Goal: Task Accomplishment & Management: Manage account settings

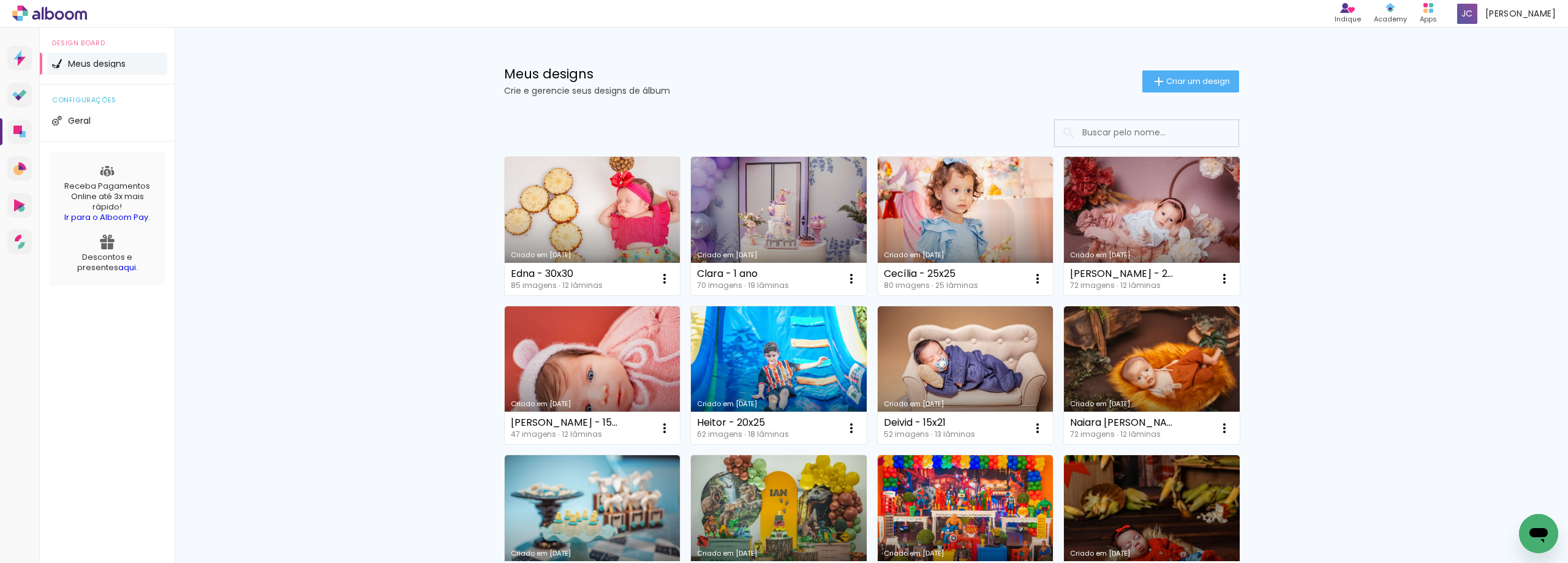
click at [608, 215] on link "Criado em [DATE]" at bounding box center [592, 226] width 176 height 138
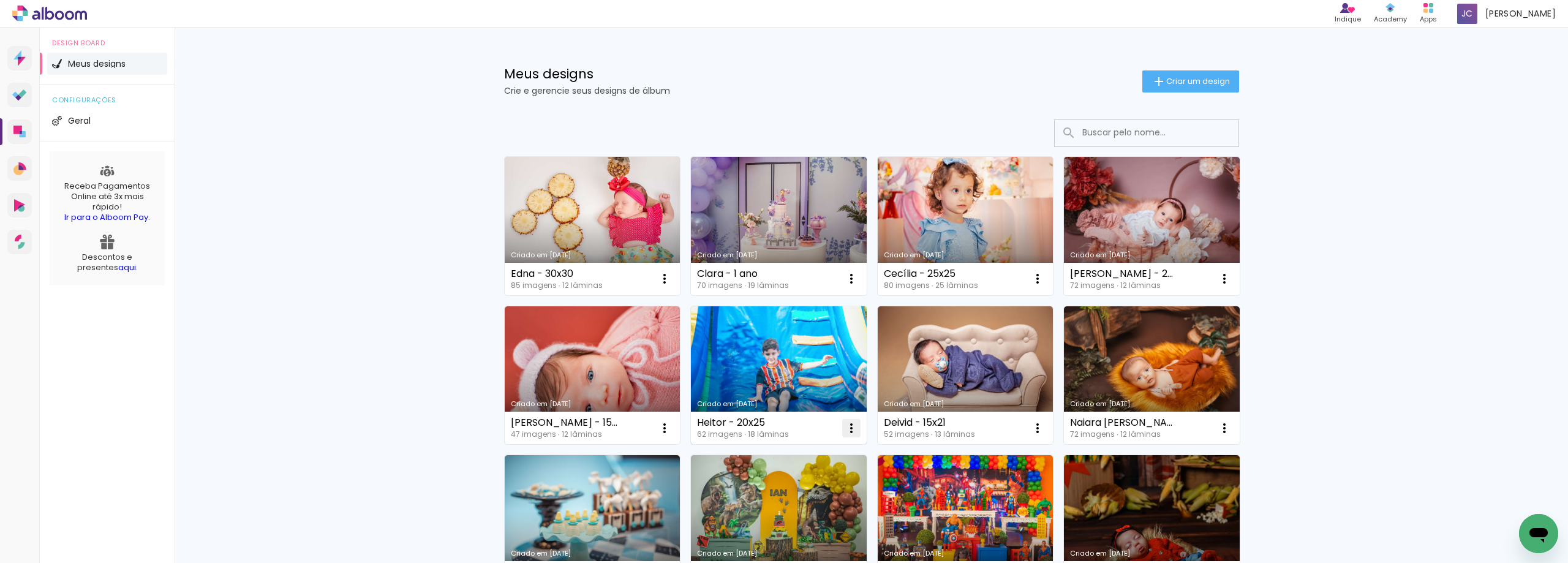
click at [849, 427] on iron-icon at bounding box center [851, 428] width 15 height 15
click at [782, 511] on span "Excluir" at bounding box center [777, 509] width 27 height 9
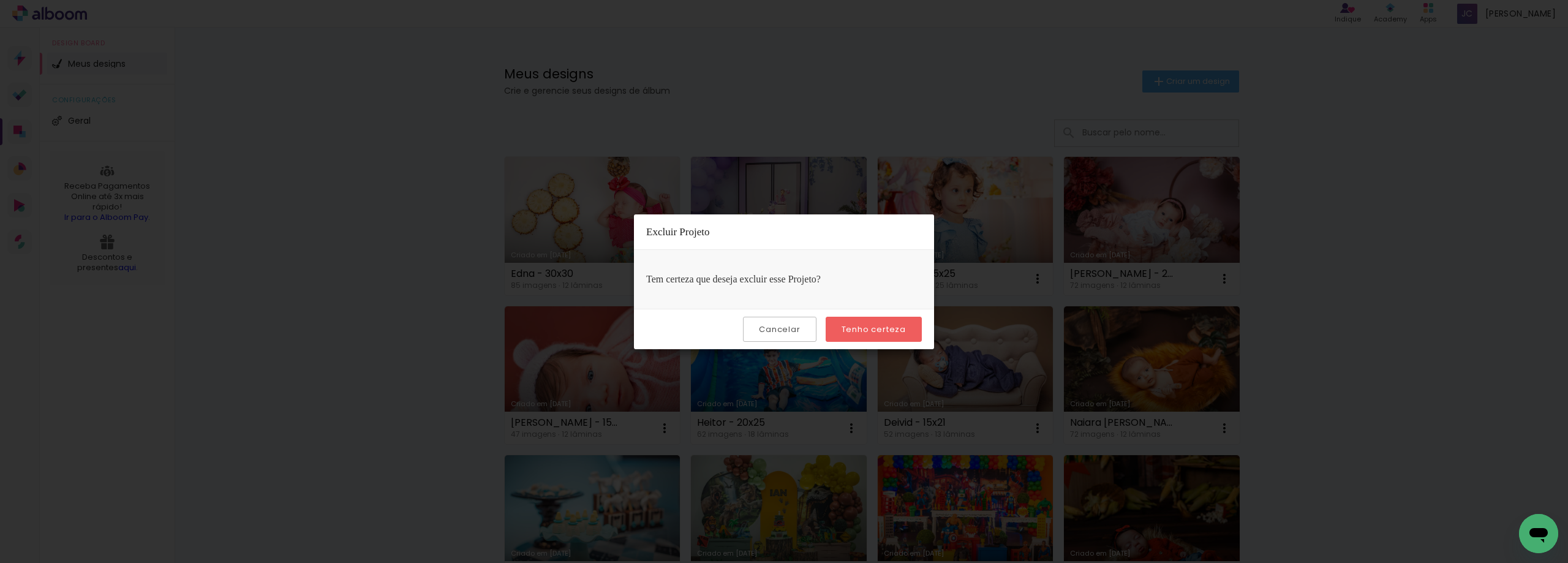
click at [0, 0] on slot "Tenho certeza" at bounding box center [0, 0] width 0 height 0
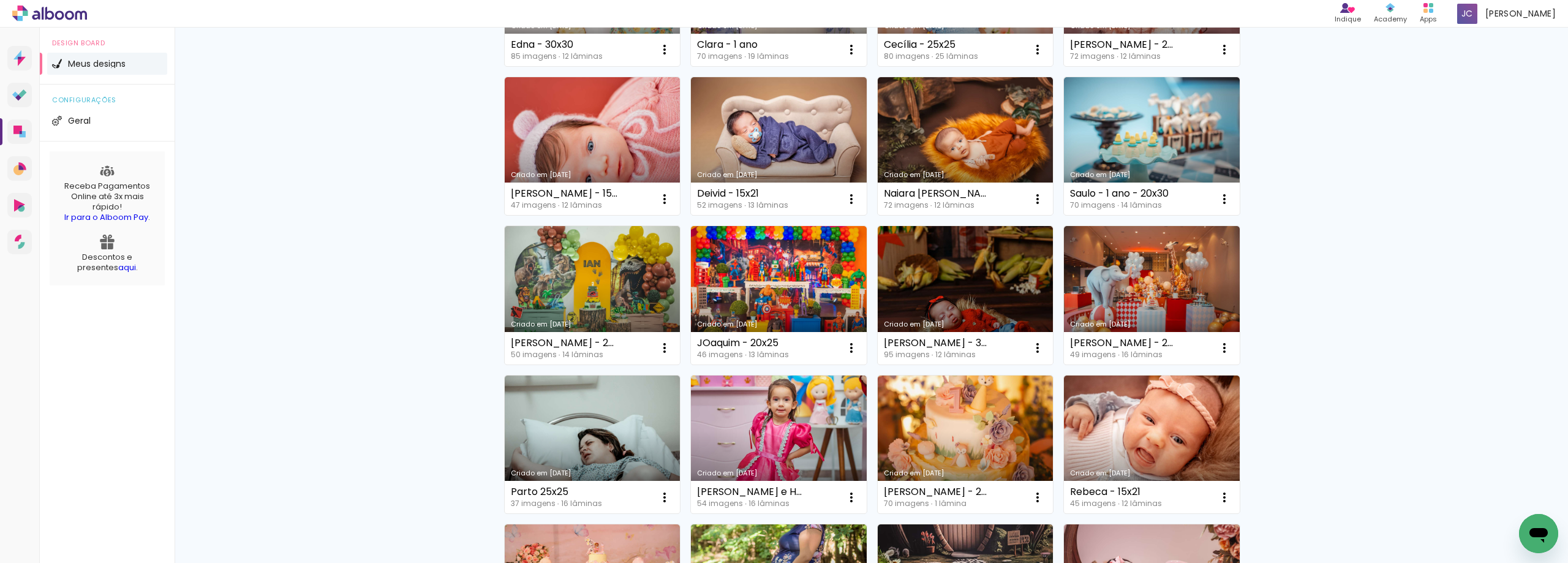
scroll to position [123, 0]
